Goal: Information Seeking & Learning: Find specific fact

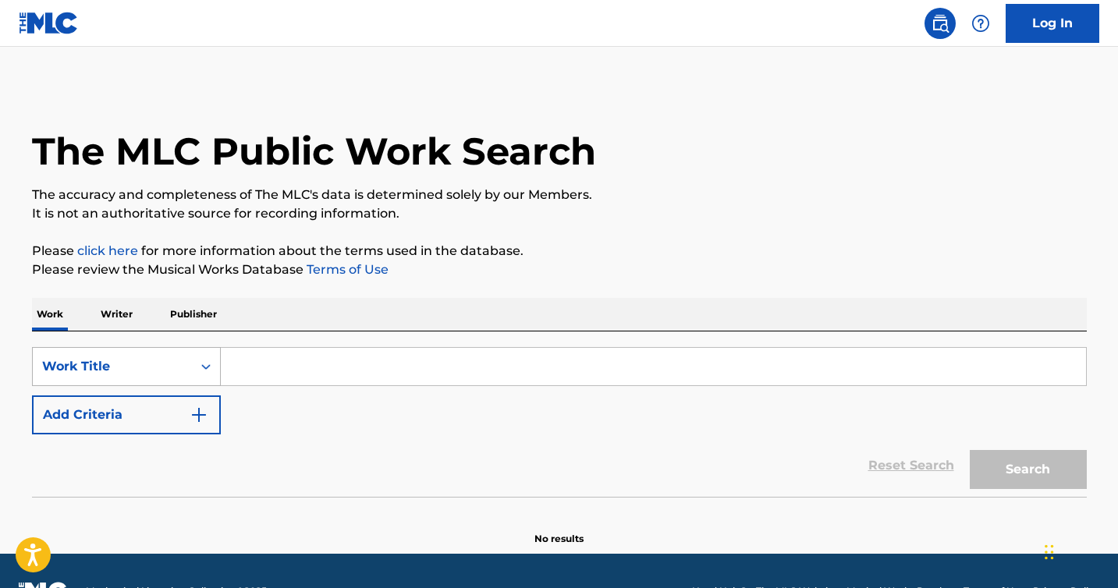
click at [211, 365] on icon "Search Form" at bounding box center [206, 367] width 16 height 16
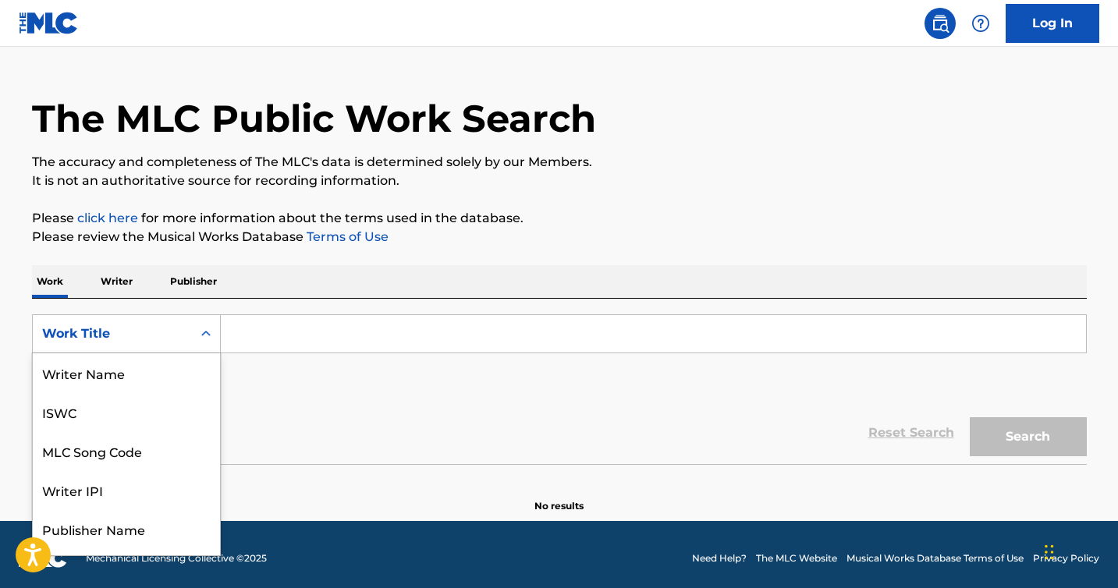
scroll to position [78, 0]
click at [273, 336] on input "Search Form" at bounding box center [653, 333] width 865 height 37
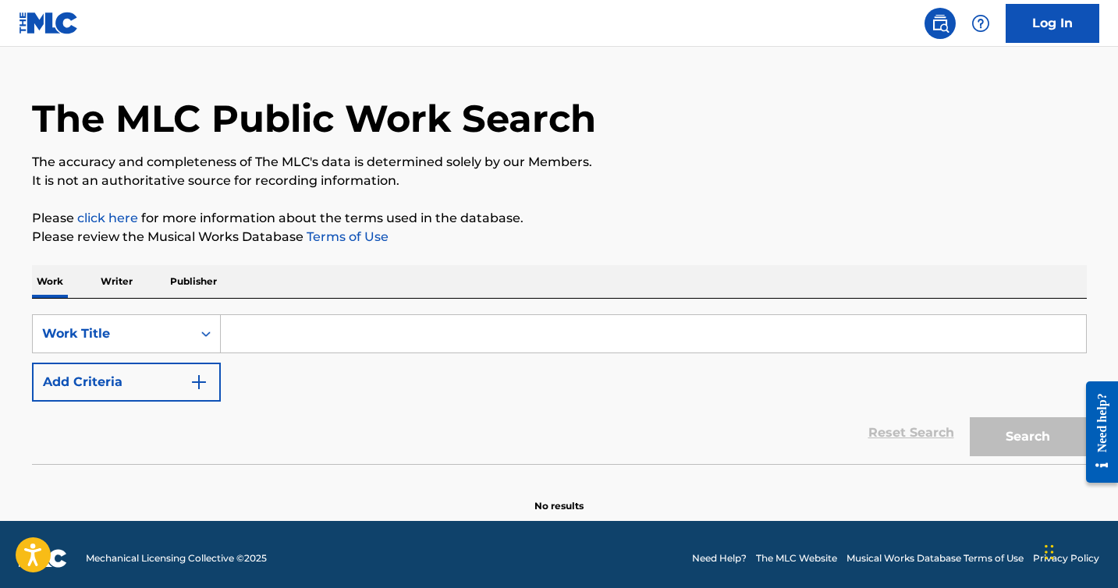
type input "M"
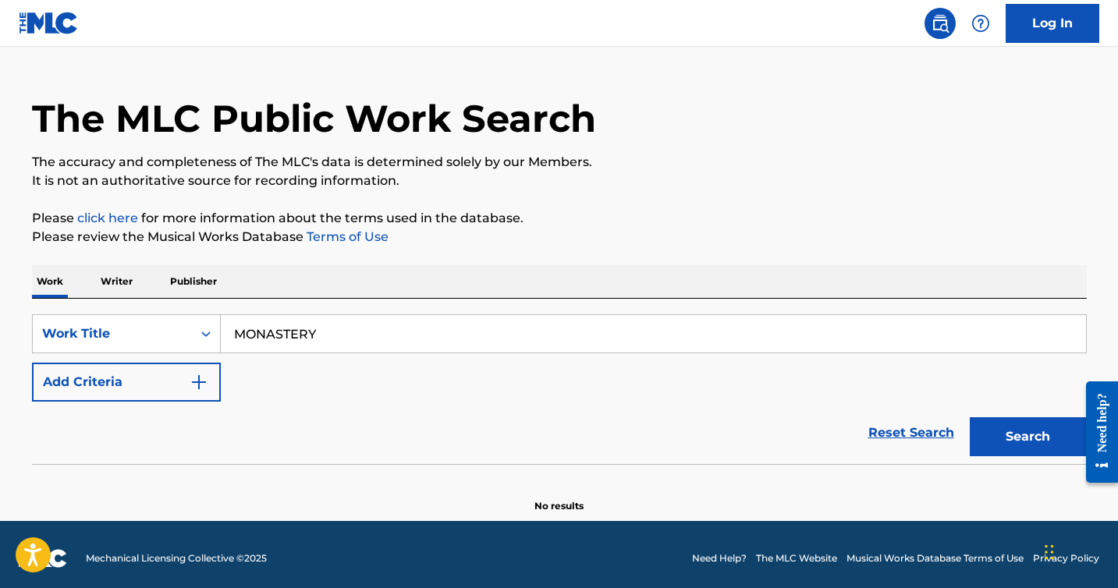
type input "MONASTERY"
click at [970, 417] on button "Search" at bounding box center [1028, 436] width 117 height 39
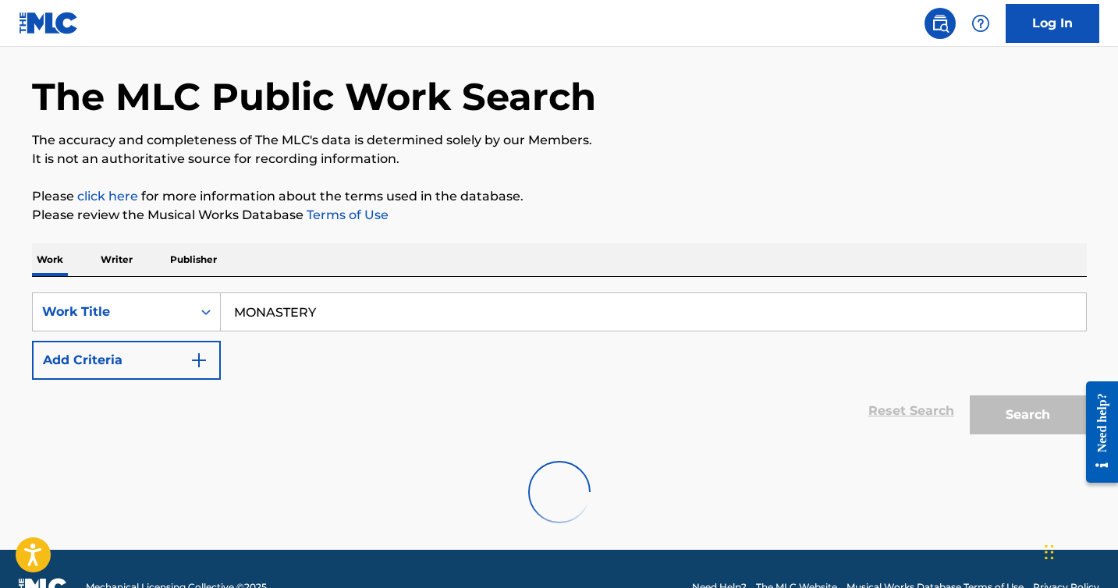
scroll to position [91, 0]
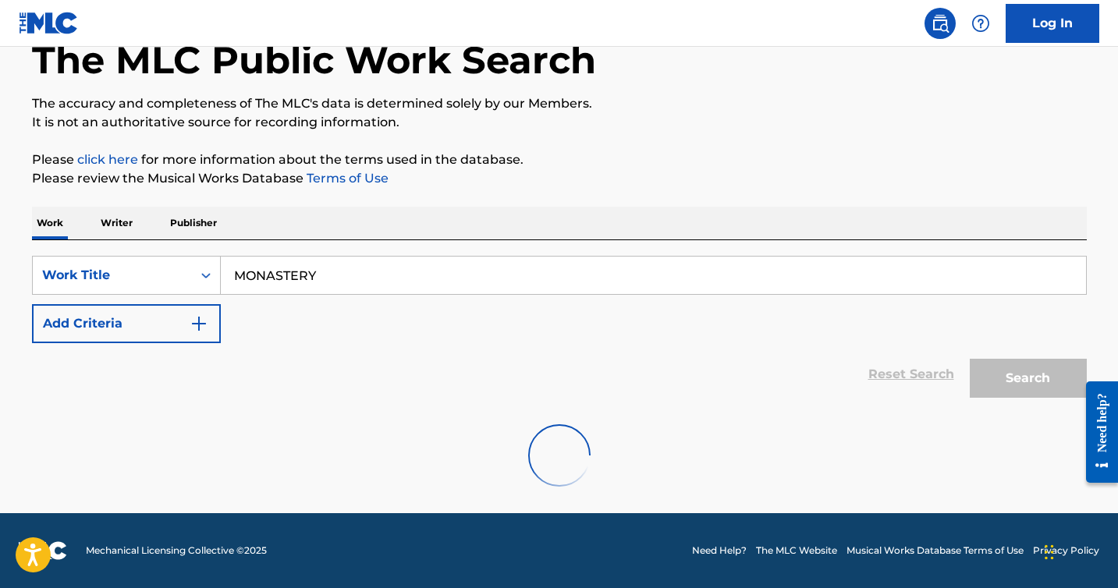
click at [112, 226] on p "Writer" at bounding box center [116, 223] width 41 height 33
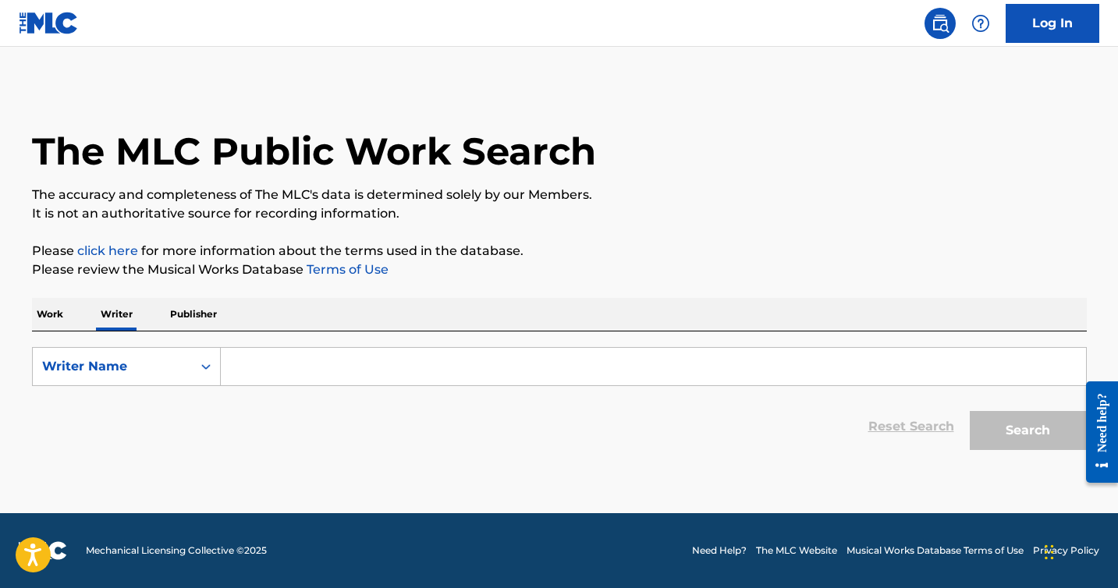
click at [245, 350] on input "Search Form" at bounding box center [653, 366] width 865 height 37
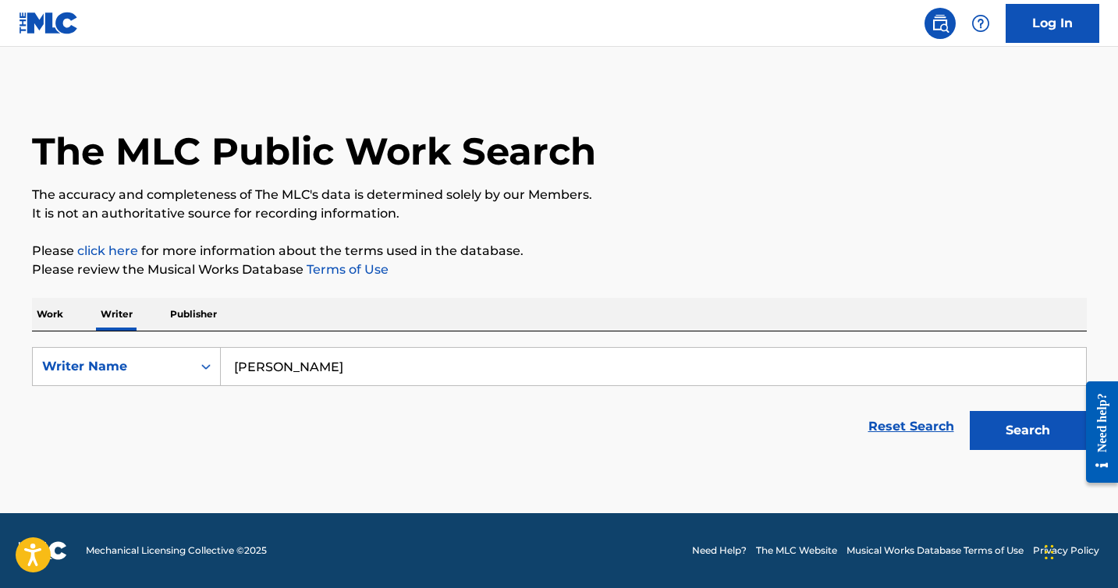
type input "[PERSON_NAME]"
click at [970, 411] on button "Search" at bounding box center [1028, 430] width 117 height 39
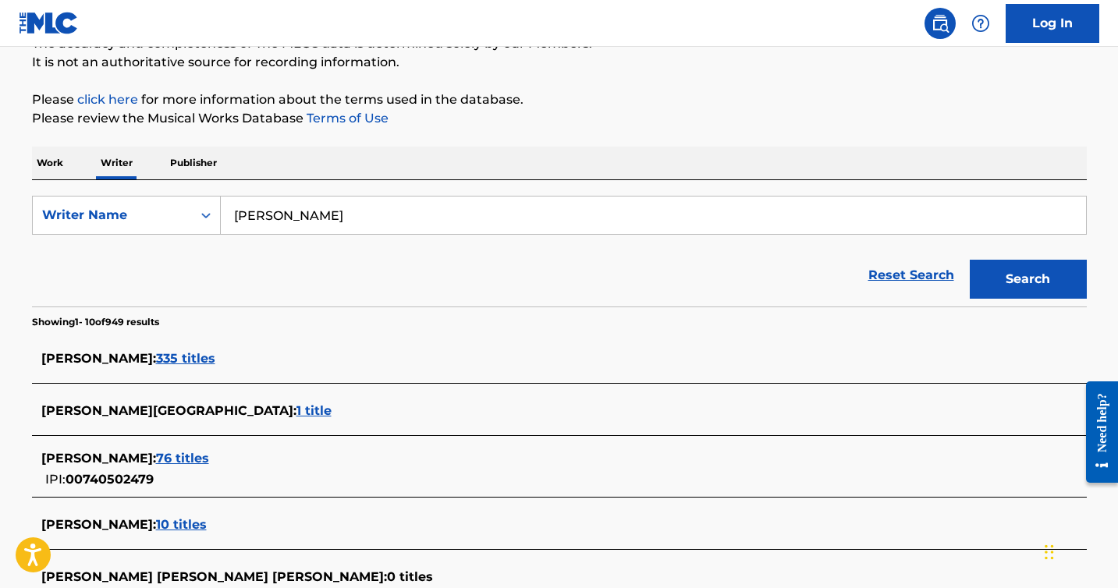
scroll to position [153, 0]
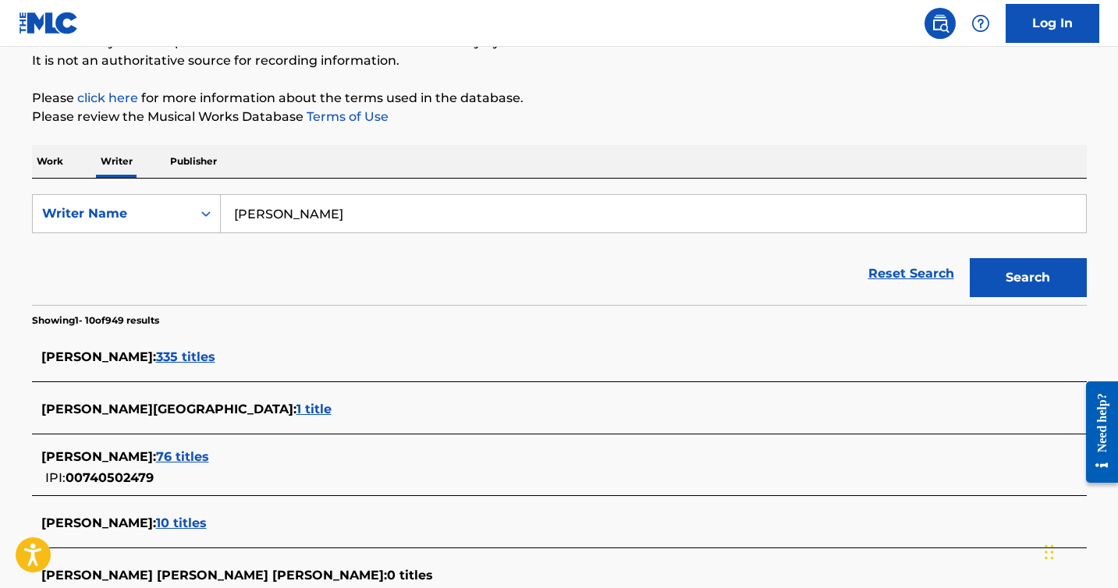
click at [215, 360] on span "335 titles" at bounding box center [185, 356] width 59 height 15
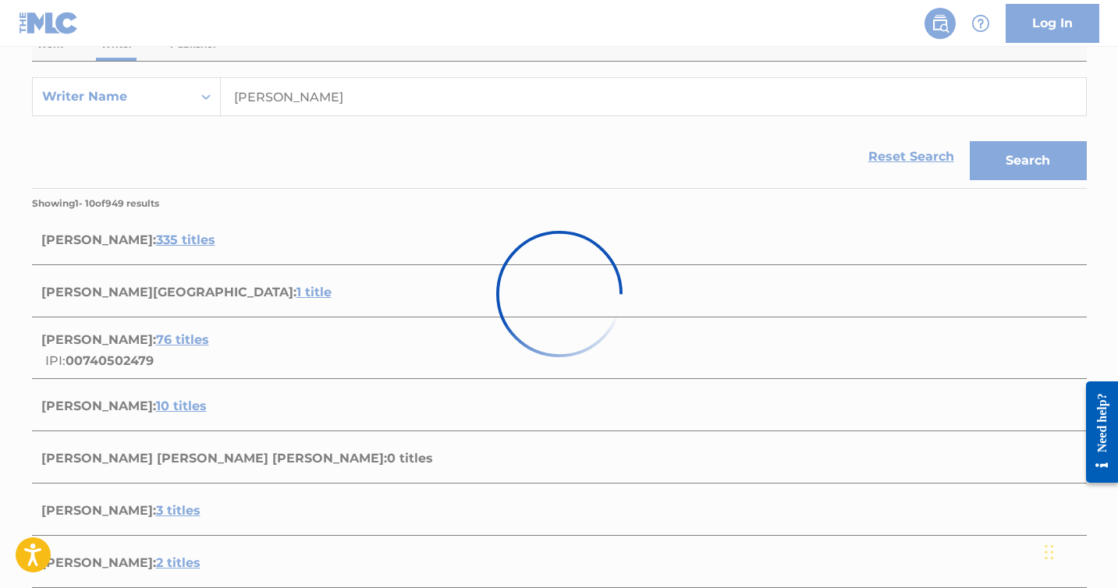
scroll to position [0, 0]
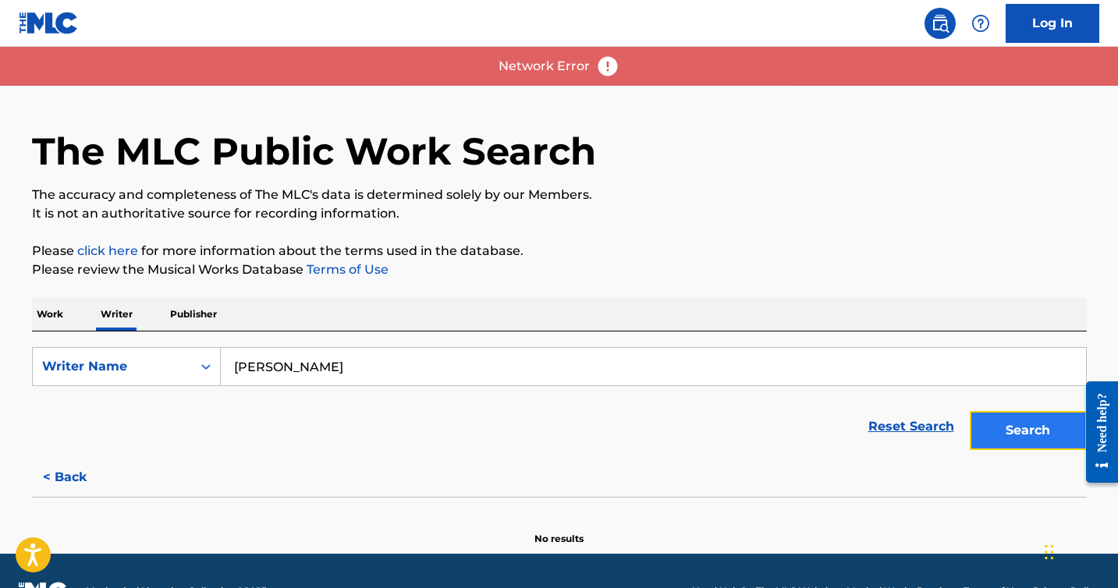
click at [1027, 431] on button "Search" at bounding box center [1028, 430] width 117 height 39
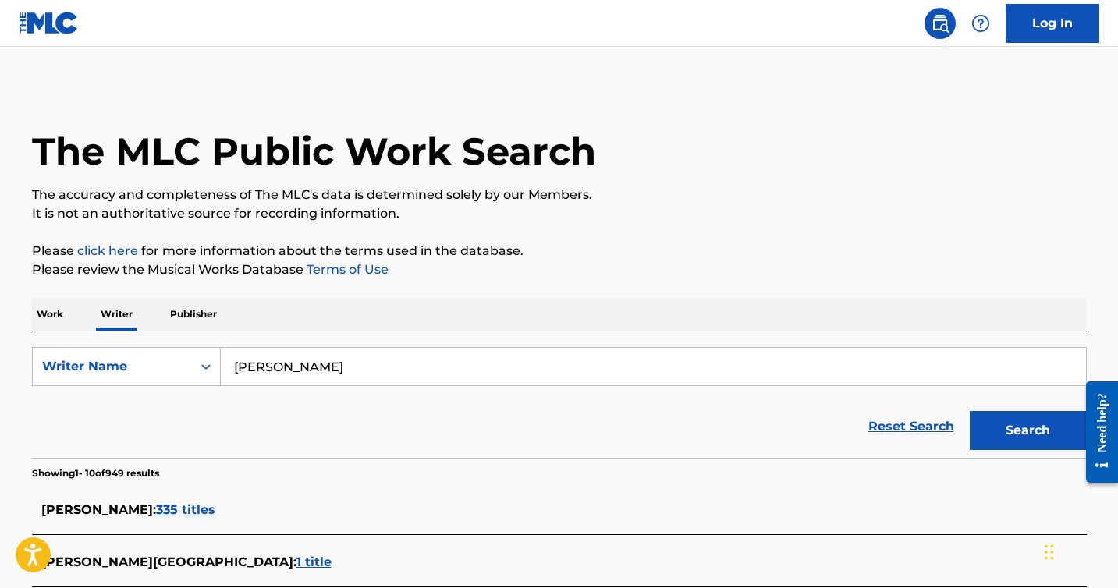
click at [215, 511] on span "335 titles" at bounding box center [185, 509] width 59 height 15
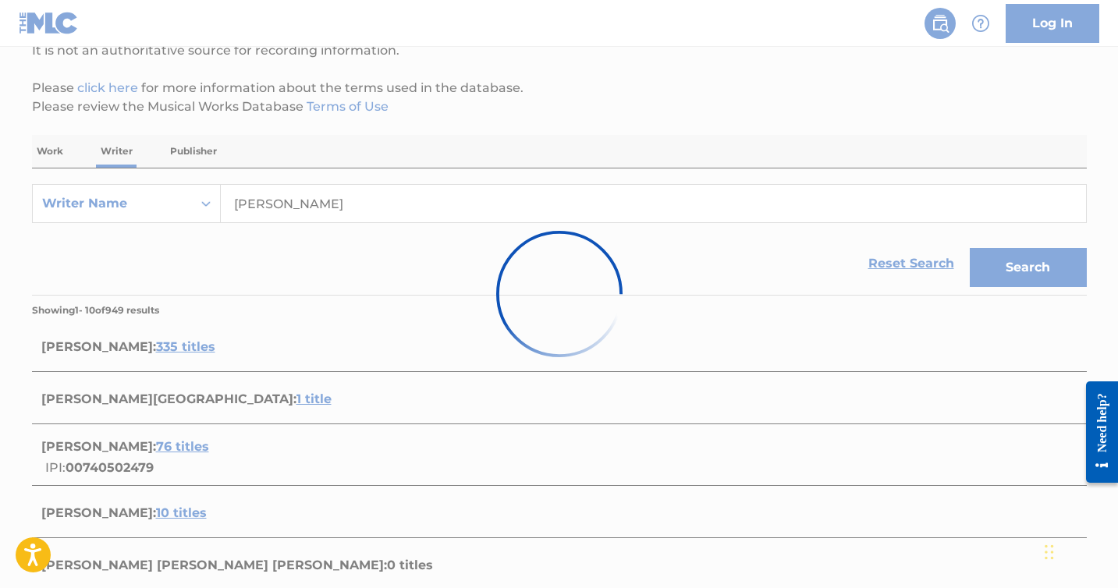
scroll to position [165, 0]
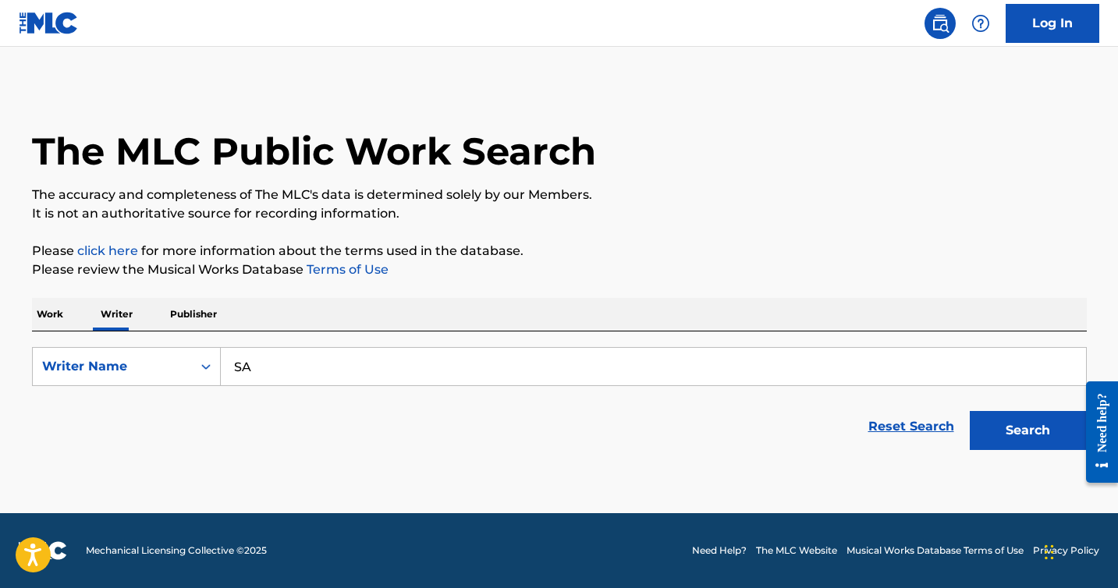
type input "[PERSON_NAME] [PERSON_NAME]"
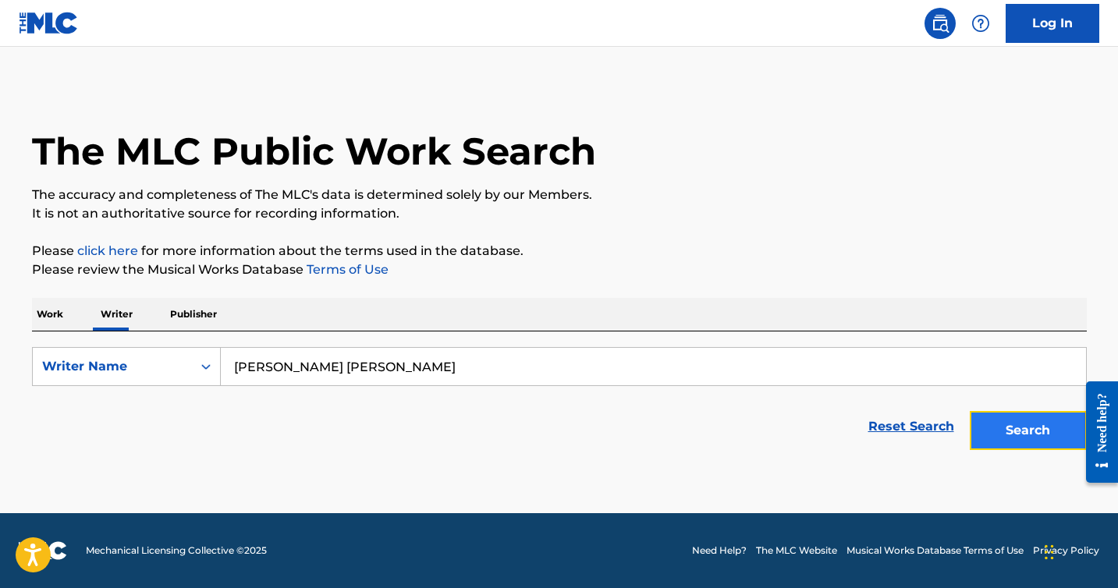
click at [1009, 433] on button "Search" at bounding box center [1028, 430] width 117 height 39
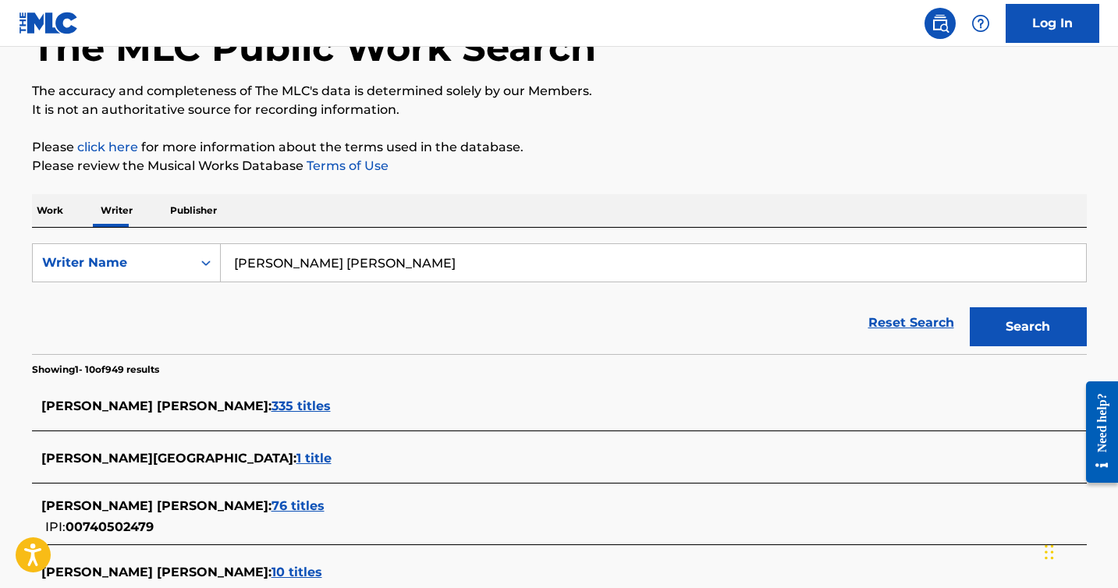
scroll to position [105, 0]
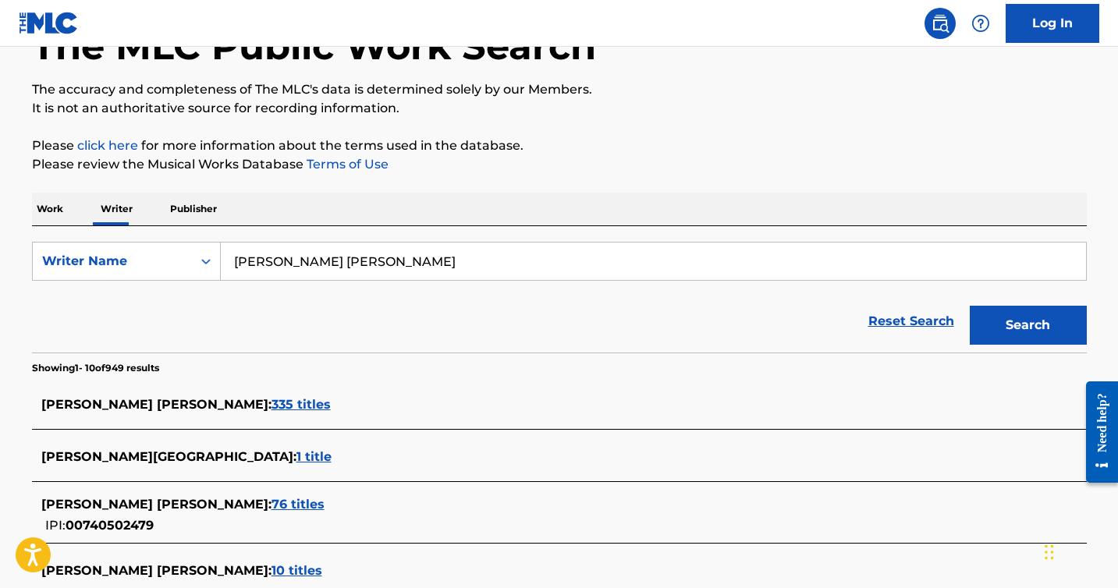
click at [271, 502] on span "76 titles" at bounding box center [297, 504] width 53 height 15
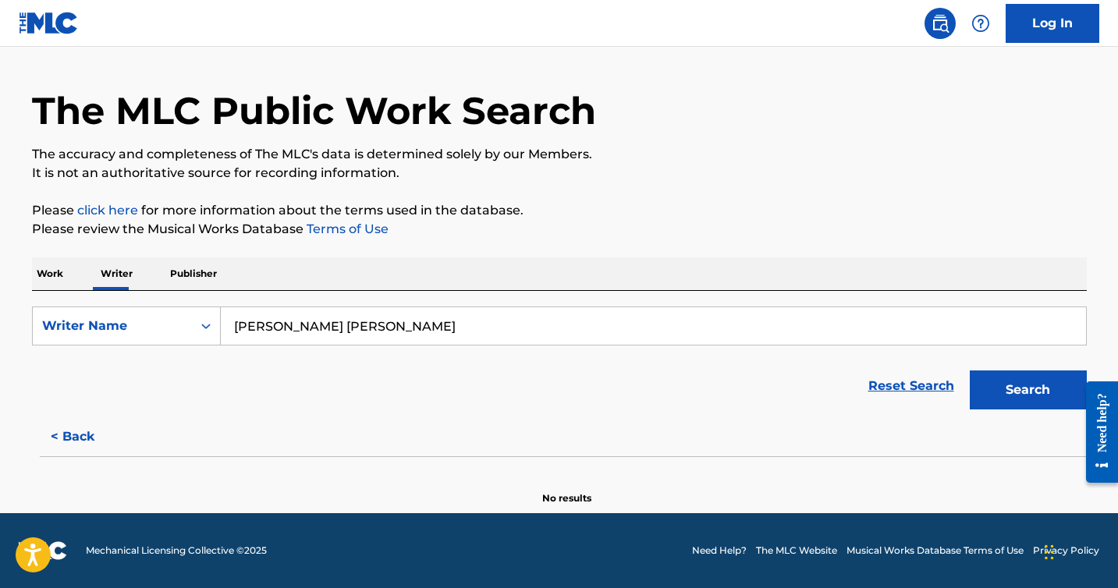
scroll to position [41, 0]
click at [428, 336] on input "[PERSON_NAME] [PERSON_NAME]" at bounding box center [653, 325] width 865 height 37
click at [970, 371] on button "Search" at bounding box center [1028, 390] width 117 height 39
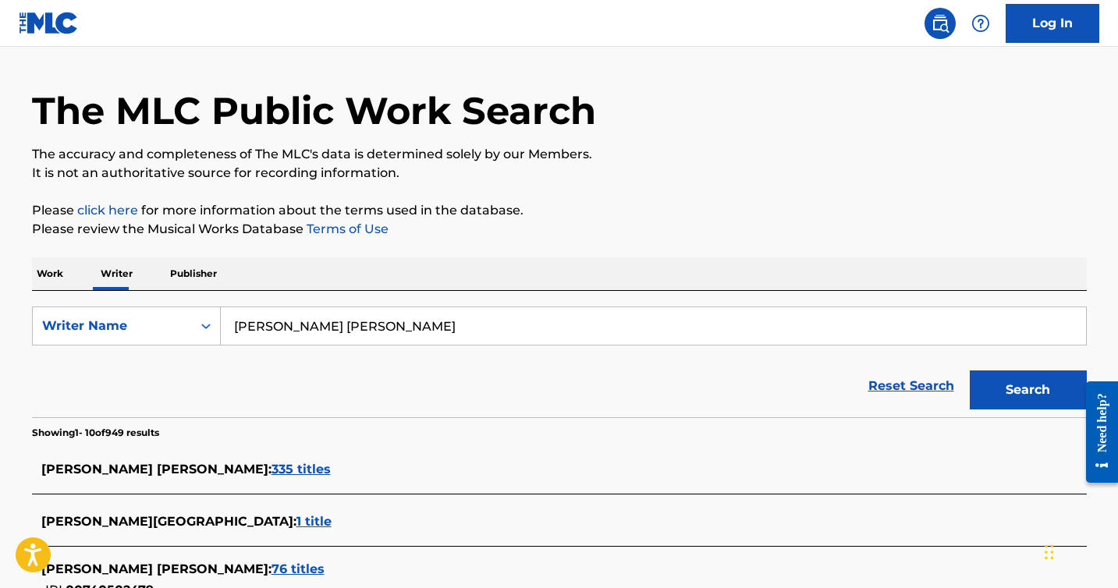
click at [271, 465] on span "335 titles" at bounding box center [300, 469] width 59 height 15
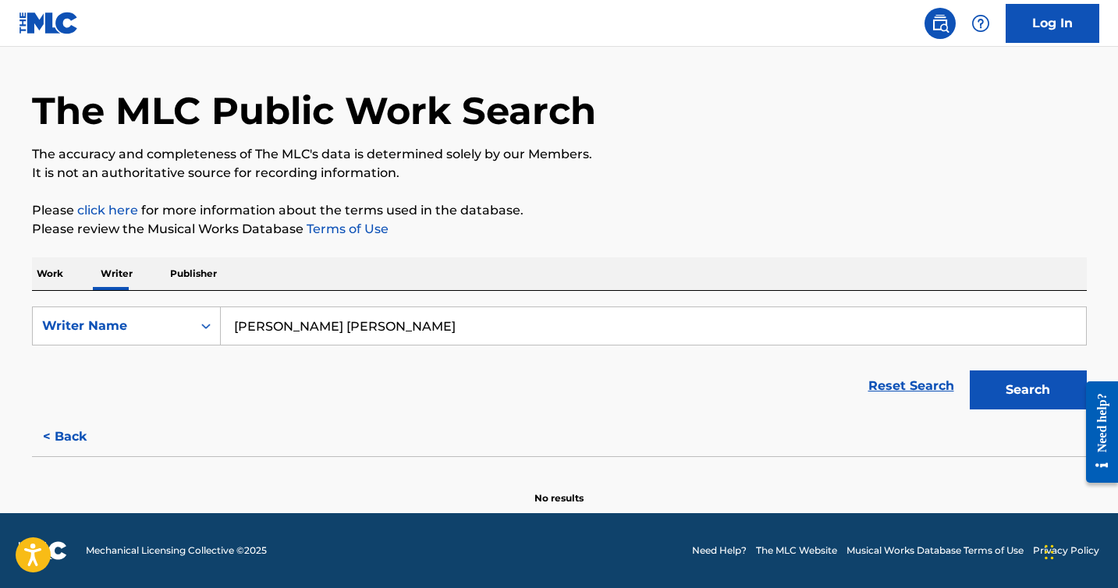
click at [404, 328] on input "[PERSON_NAME] [PERSON_NAME]" at bounding box center [653, 325] width 865 height 37
click at [413, 329] on input "[PERSON_NAME] [PERSON_NAME]" at bounding box center [653, 325] width 865 height 37
drag, startPoint x: 424, startPoint y: 330, endPoint x: 235, endPoint y: 316, distance: 189.3
click at [236, 316] on input "[PERSON_NAME]" at bounding box center [653, 325] width 865 height 37
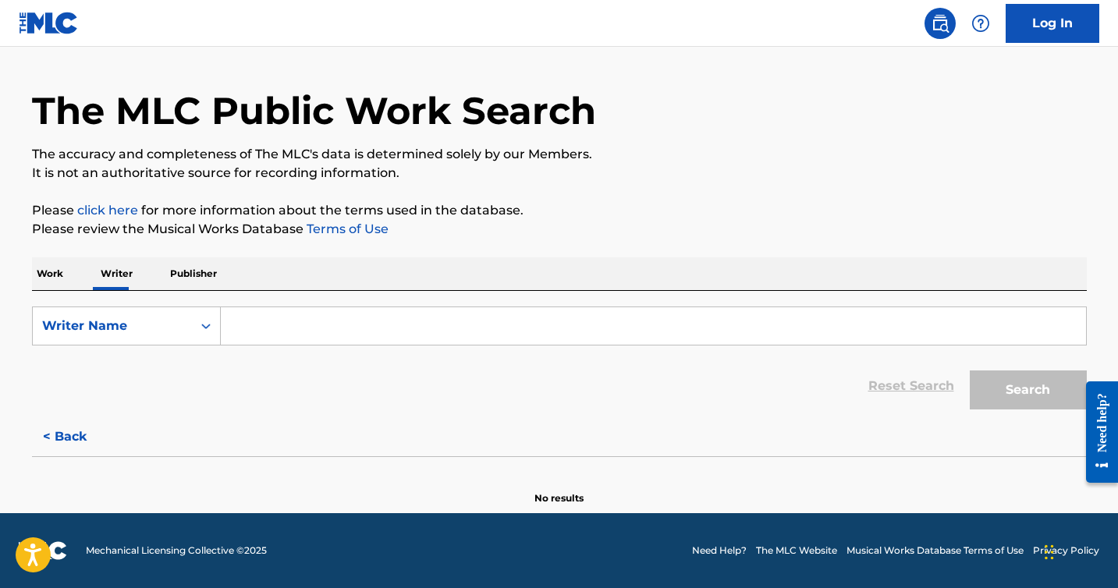
click at [58, 270] on p "Work" at bounding box center [50, 273] width 36 height 33
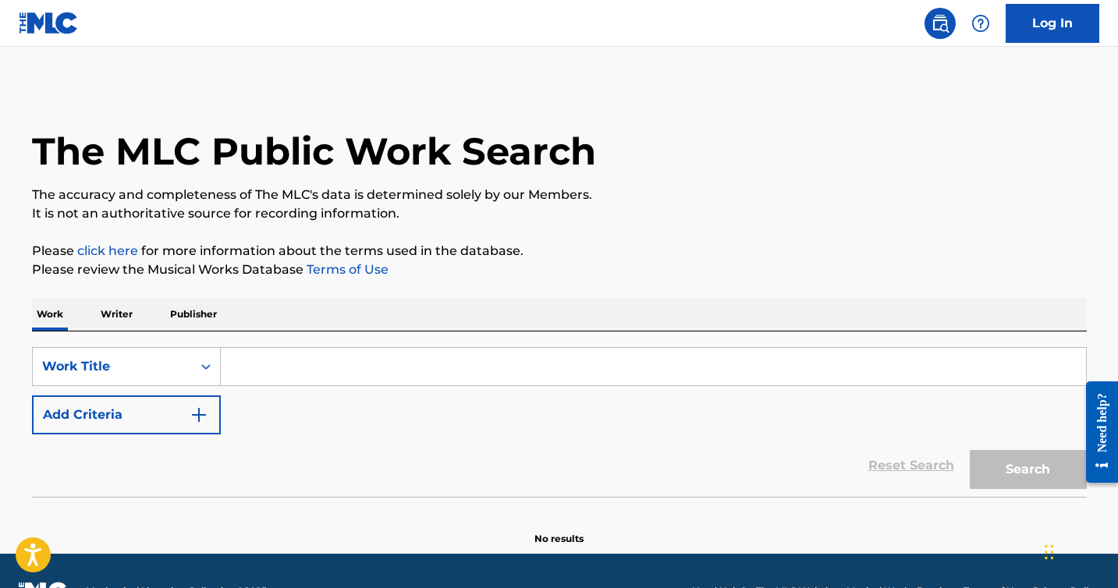
click at [257, 367] on input "Search Form" at bounding box center [653, 366] width 865 height 37
type input "N"
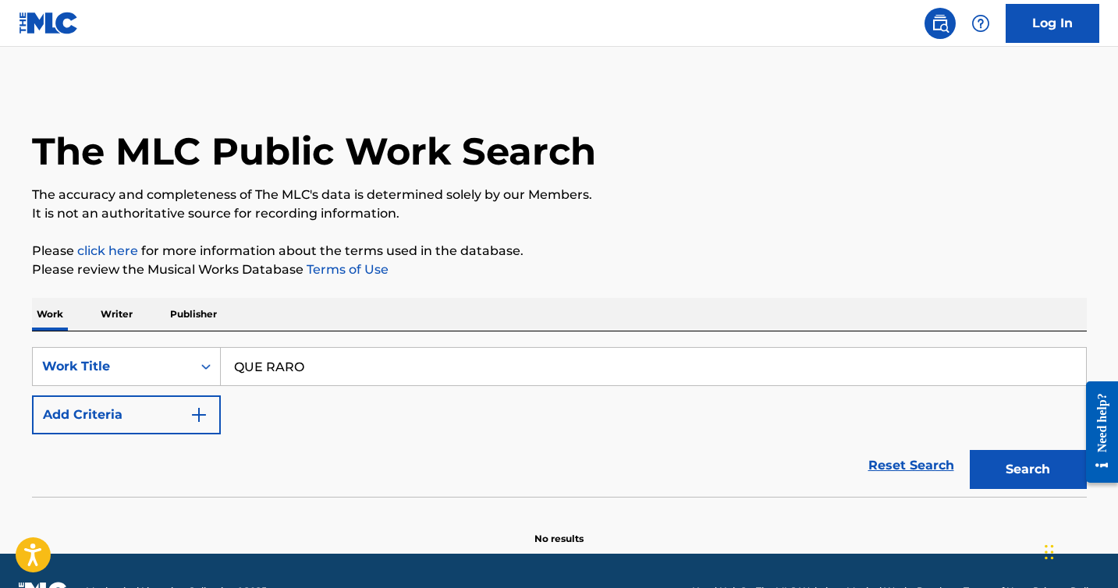
type input "QUE RARO"
click at [970, 450] on button "Search" at bounding box center [1028, 469] width 117 height 39
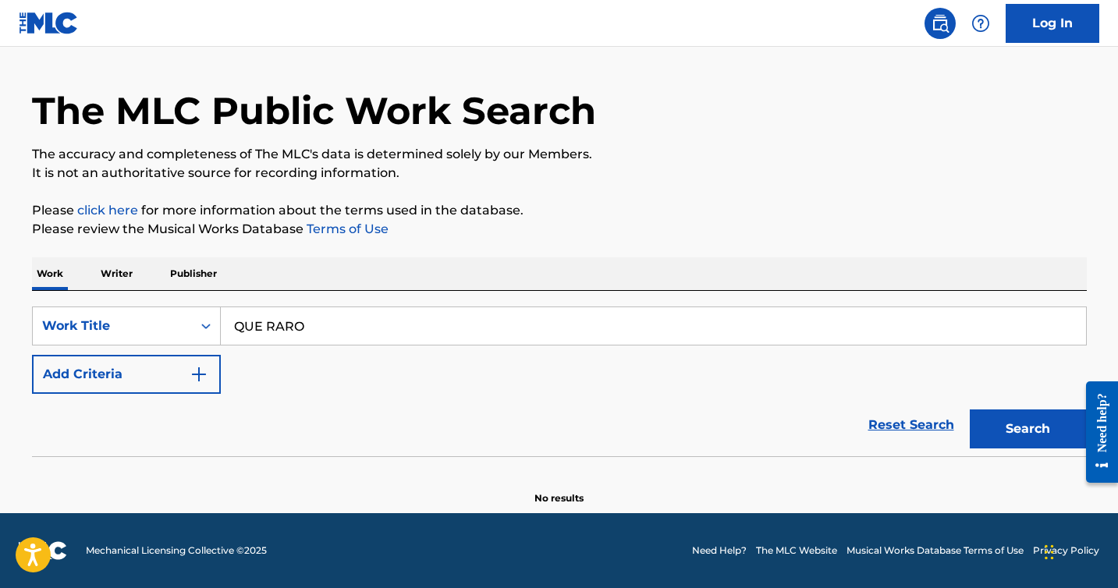
scroll to position [41, 0]
